Goal: Browse casually

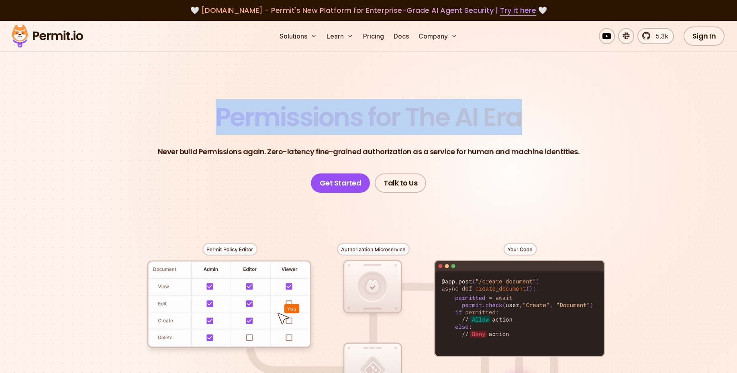
drag, startPoint x: 220, startPoint y: 121, endPoint x: 533, endPoint y: 106, distance: 312.9
click at [533, 106] on header "Permissions for The AI Era Never build Permissions again. Zero-latency fine-gra…" at bounding box center [369, 148] width 562 height 88
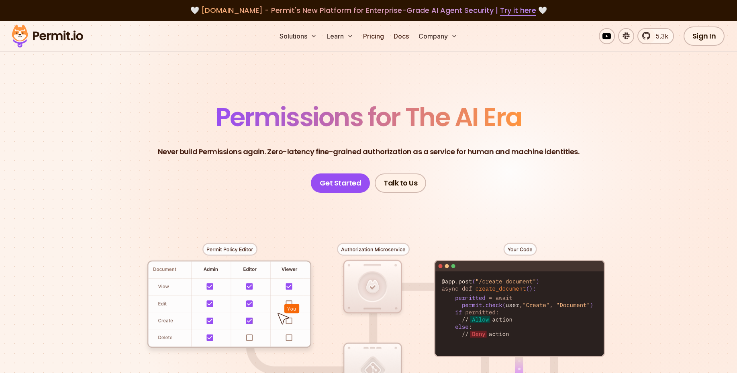
click at [533, 106] on header "Permissions for The AI Era Never build Permissions again. Zero-latency fine-gra…" at bounding box center [369, 148] width 562 height 88
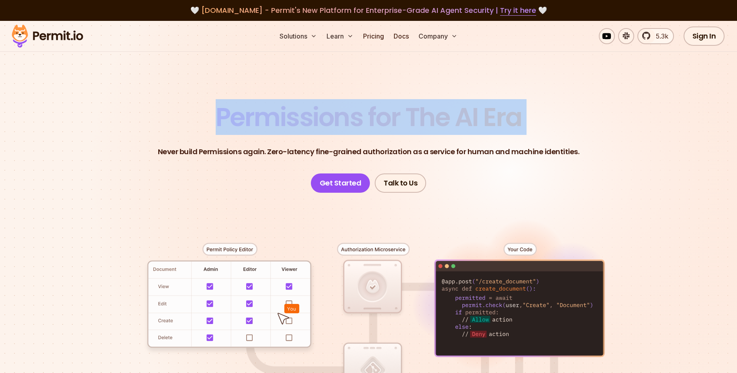
click at [533, 106] on header "Permissions for The AI Era Never build Permissions again. Zero-latency fine-gra…" at bounding box center [369, 148] width 562 height 88
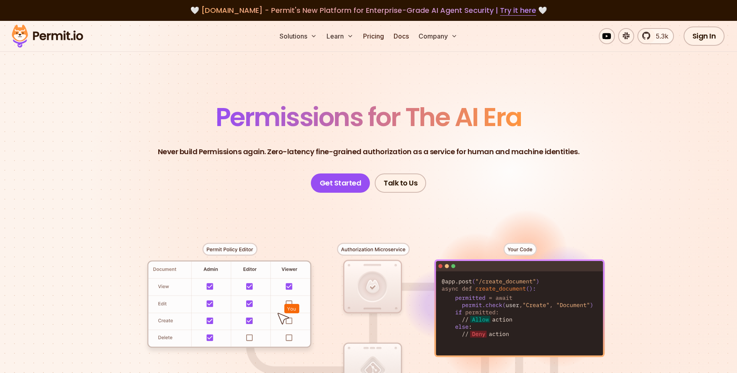
click at [533, 106] on header "Permissions for The AI Era Never build Permissions again. Zero-latency fine-gra…" at bounding box center [369, 148] width 562 height 88
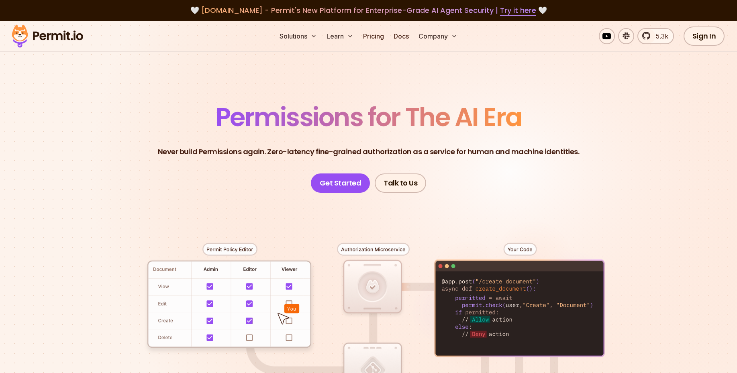
click at [533, 106] on header "Permissions for The AI Era Never build Permissions again. Zero-latency fine-gra…" at bounding box center [369, 148] width 562 height 88
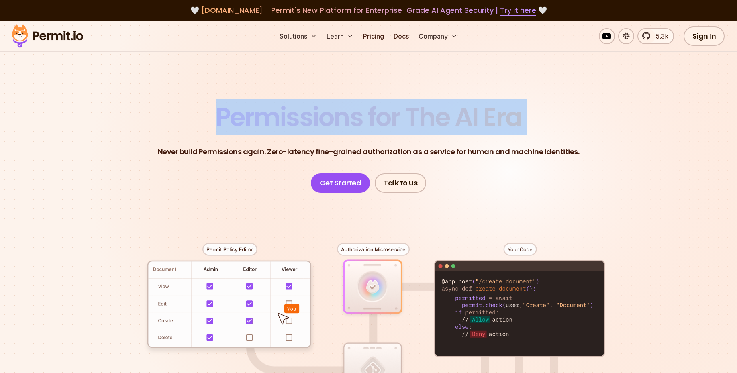
click at [533, 106] on header "Permissions for The AI Era Never build Permissions again. Zero-latency fine-gra…" at bounding box center [369, 148] width 562 height 88
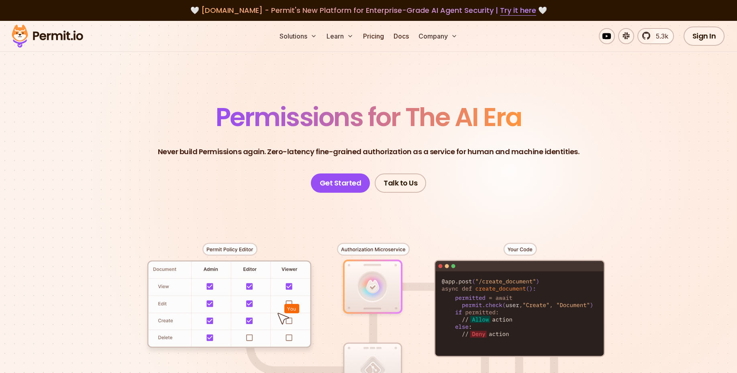
click at [533, 106] on header "Permissions for The AI Era Never build Permissions again. Zero-latency fine-gra…" at bounding box center [369, 148] width 562 height 88
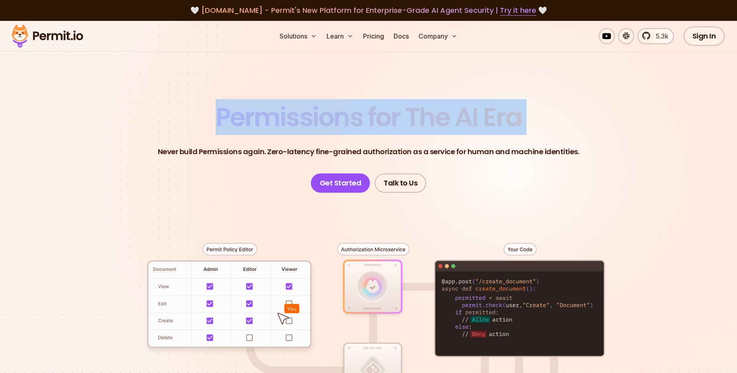
click at [533, 106] on header "Permissions for The AI Era Never build Permissions again. Zero-latency fine-gra…" at bounding box center [369, 148] width 562 height 88
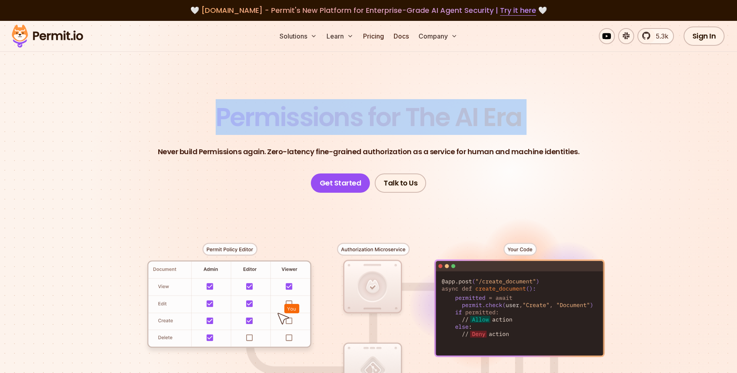
click at [533, 106] on header "Permissions for The AI Era Never build Permissions again. Zero-latency fine-gra…" at bounding box center [369, 148] width 562 height 88
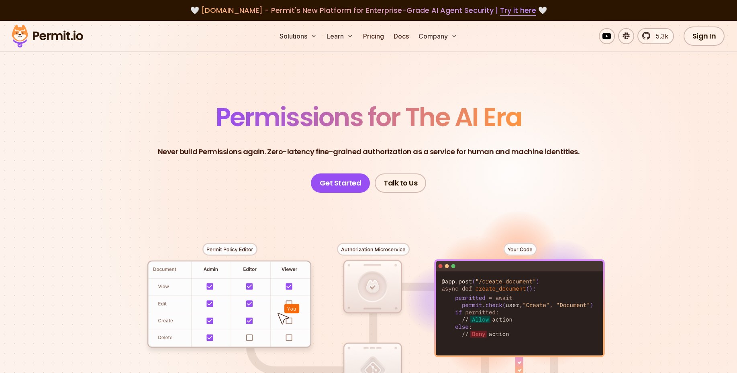
click at [533, 106] on header "Permissions for The AI Era Never build Permissions again. Zero-latency fine-gra…" at bounding box center [369, 148] width 562 height 88
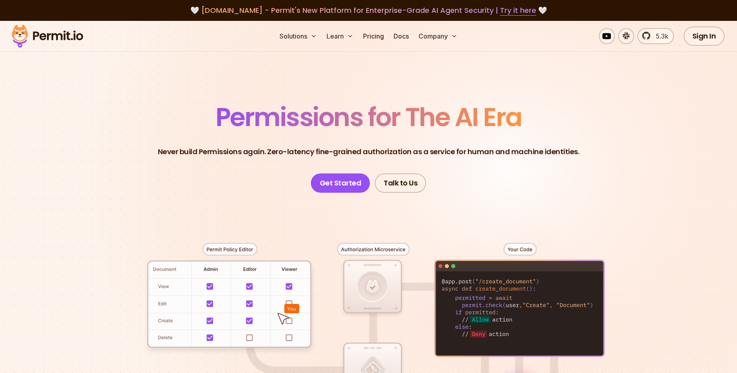
click at [533, 106] on header "Permissions for The AI Era Never build Permissions again. Zero-latency fine-gra…" at bounding box center [369, 148] width 562 height 88
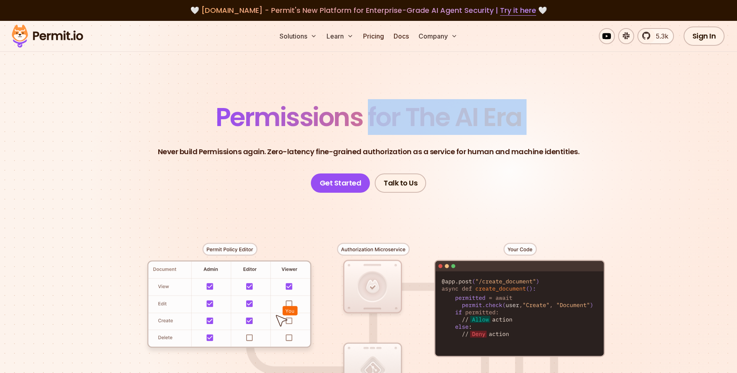
drag, startPoint x: 533, startPoint y: 106, endPoint x: 378, endPoint y: 113, distance: 154.8
click at [378, 113] on header "Permissions for The AI Era Never build Permissions again. Zero-latency fine-gra…" at bounding box center [369, 148] width 562 height 88
click at [378, 113] on span "Permissions for The AI Era" at bounding box center [369, 117] width 306 height 36
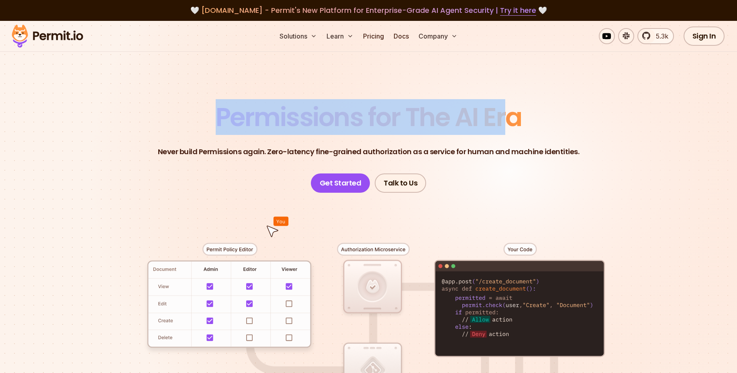
drag, startPoint x: 217, startPoint y: 114, endPoint x: 521, endPoint y: 121, distance: 304.2
click at [521, 121] on span "Permissions for The AI Era" at bounding box center [369, 117] width 306 height 36
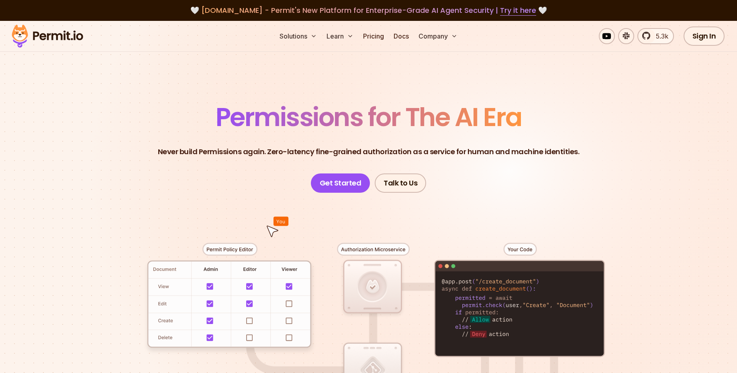
click at [521, 121] on span "Permissions for The AI Era" at bounding box center [369, 117] width 306 height 36
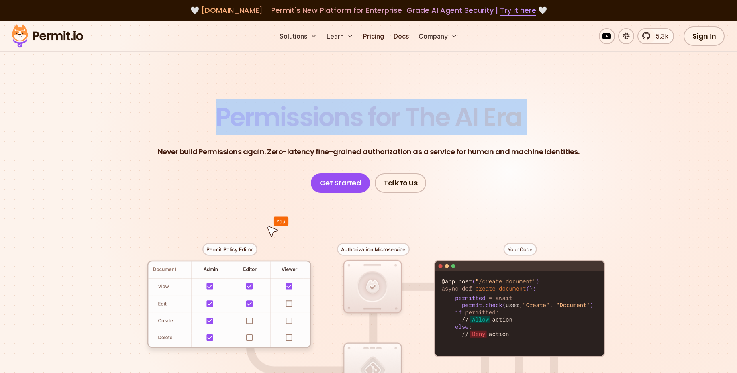
click at [521, 121] on span "Permissions for The AI Era" at bounding box center [369, 117] width 306 height 36
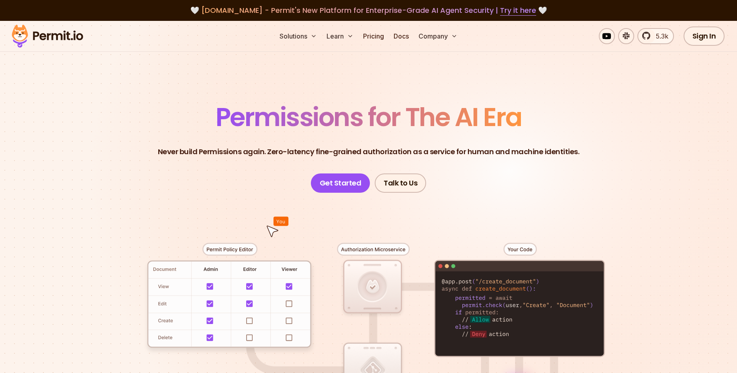
click at [521, 121] on span "Permissions for The AI Era" at bounding box center [369, 117] width 306 height 36
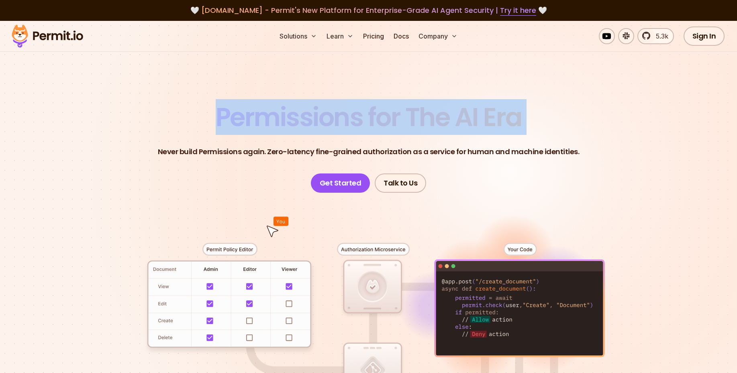
drag, startPoint x: 521, startPoint y: 121, endPoint x: 240, endPoint y: 119, distance: 281.6
click at [240, 119] on span "Permissions for The AI Era" at bounding box center [369, 117] width 306 height 36
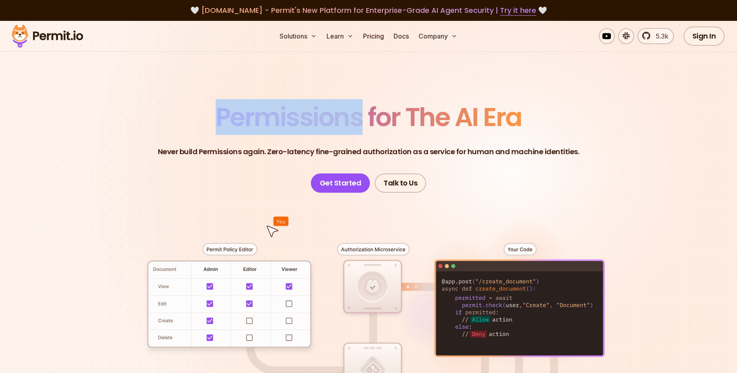
click at [240, 119] on span "Permissions for The AI Era" at bounding box center [369, 117] width 306 height 36
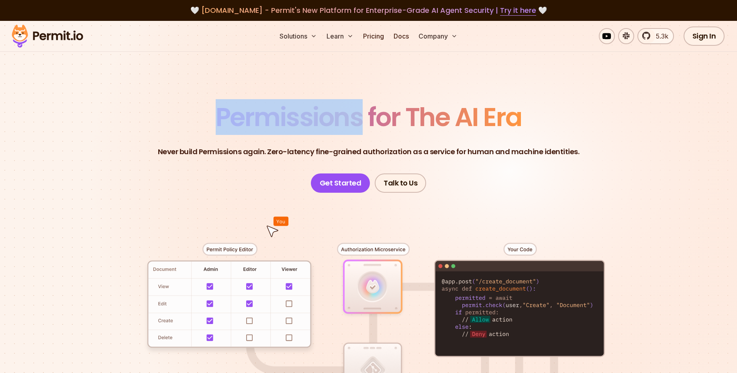
click at [240, 119] on span "Permissions for The AI Era" at bounding box center [369, 117] width 306 height 36
